Goal: Use online tool/utility

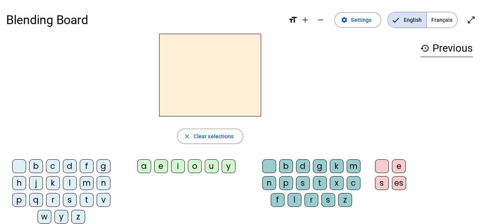
click at [448, 23] on span "Français" at bounding box center [442, 19] width 30 height 15
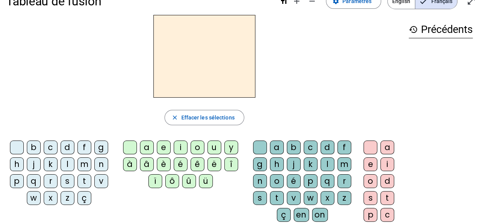
scroll to position [20, 0]
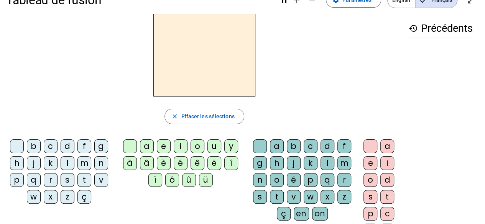
click at [82, 145] on div "f" at bounding box center [84, 147] width 14 height 14
click at [197, 158] on div "ê" at bounding box center [198, 164] width 14 height 14
click at [278, 194] on div "t" at bounding box center [277, 197] width 14 height 14
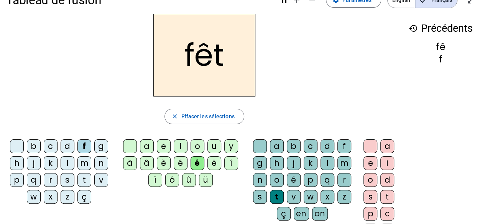
click at [369, 162] on div "e" at bounding box center [371, 164] width 14 height 14
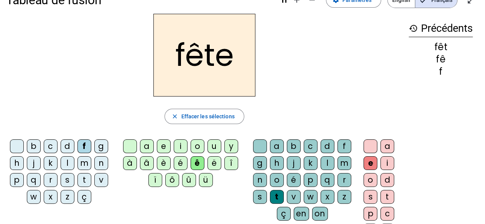
click at [87, 180] on div "t" at bounding box center [84, 180] width 14 height 14
click at [36, 148] on div "b" at bounding box center [34, 147] width 14 height 14
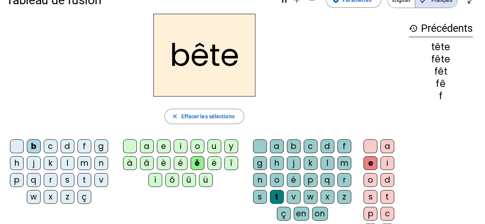
click at [217, 147] on div "u" at bounding box center [215, 147] width 14 height 14
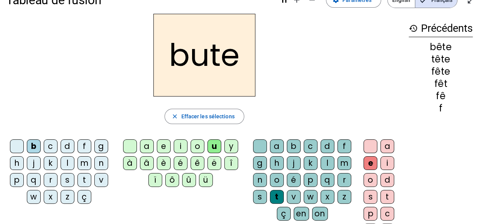
click at [258, 192] on div "s" at bounding box center [260, 197] width 14 height 14
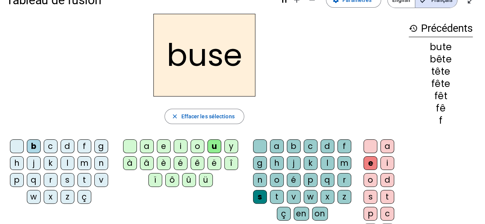
click at [183, 148] on div "i" at bounding box center [181, 147] width 14 height 14
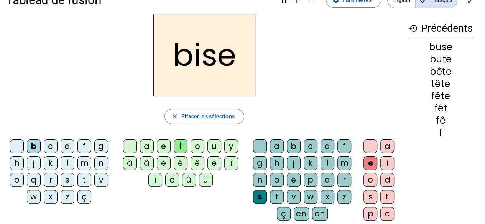
click at [151, 144] on div "a" at bounding box center [147, 147] width 14 height 14
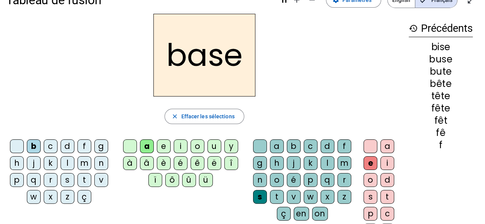
click at [51, 178] on div "r" at bounding box center [51, 180] width 14 height 14
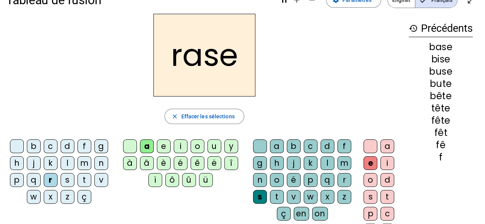
click at [262, 165] on div "g" at bounding box center [260, 164] width 14 height 14
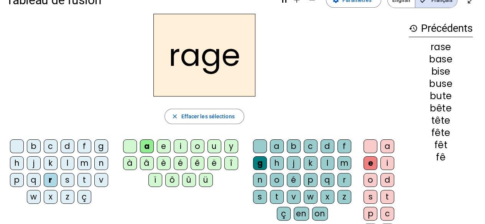
click at [16, 180] on div "p" at bounding box center [17, 180] width 14 height 14
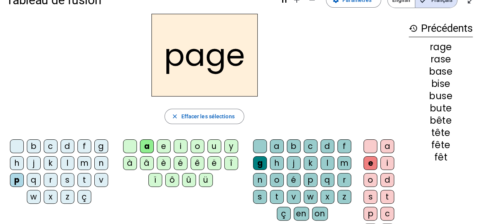
click at [295, 197] on div "v" at bounding box center [294, 197] width 14 height 14
